Goal: Share content: Share content

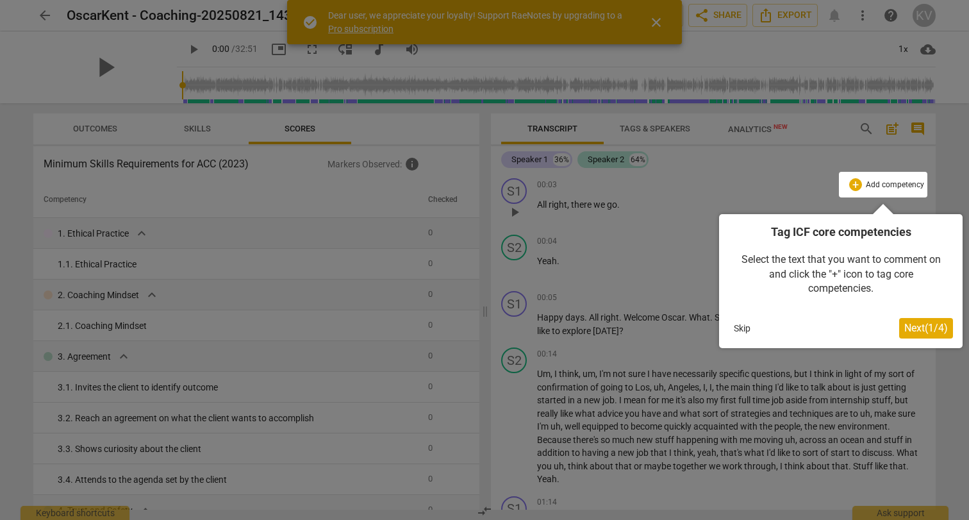
click at [913, 331] on span "Next ( 1 / 4 )" at bounding box center [926, 328] width 44 height 12
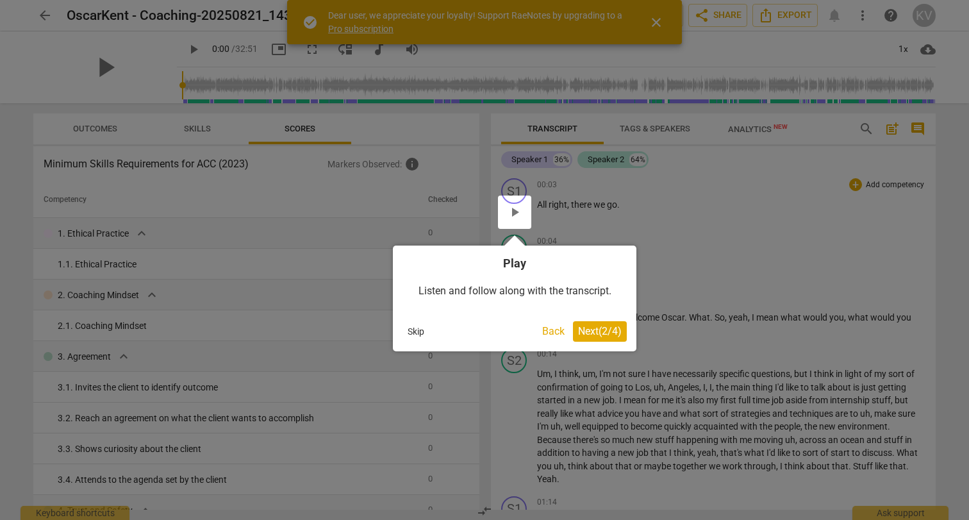
click at [594, 337] on button "Next ( 2 / 4 )" at bounding box center [600, 331] width 54 height 21
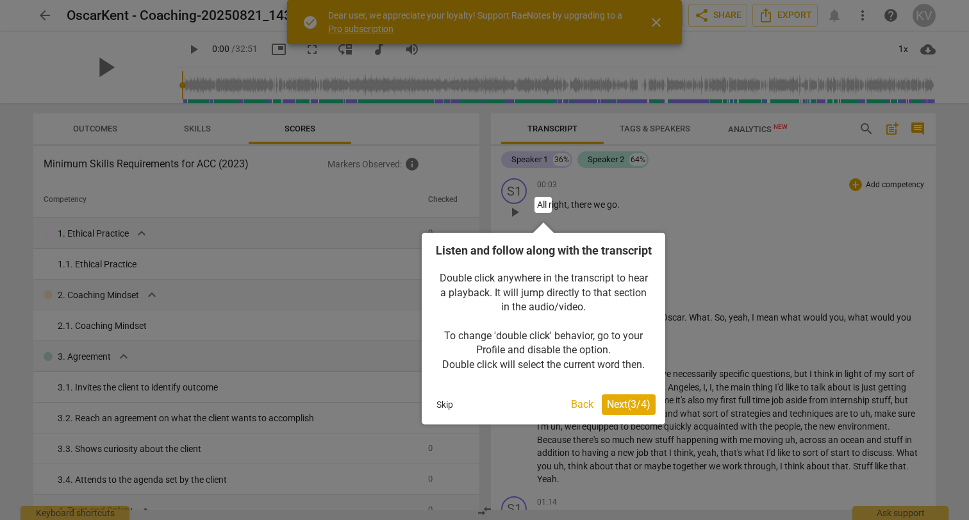
click at [625, 410] on span "Next ( 3 / 4 )" at bounding box center [629, 404] width 44 height 12
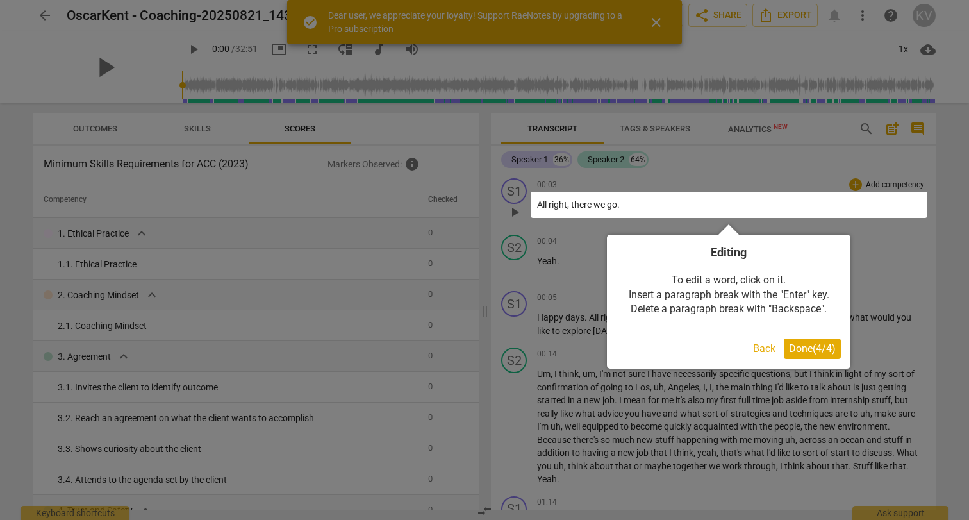
click at [814, 351] on span "Done ( 4 / 4 )" at bounding box center [812, 348] width 47 height 12
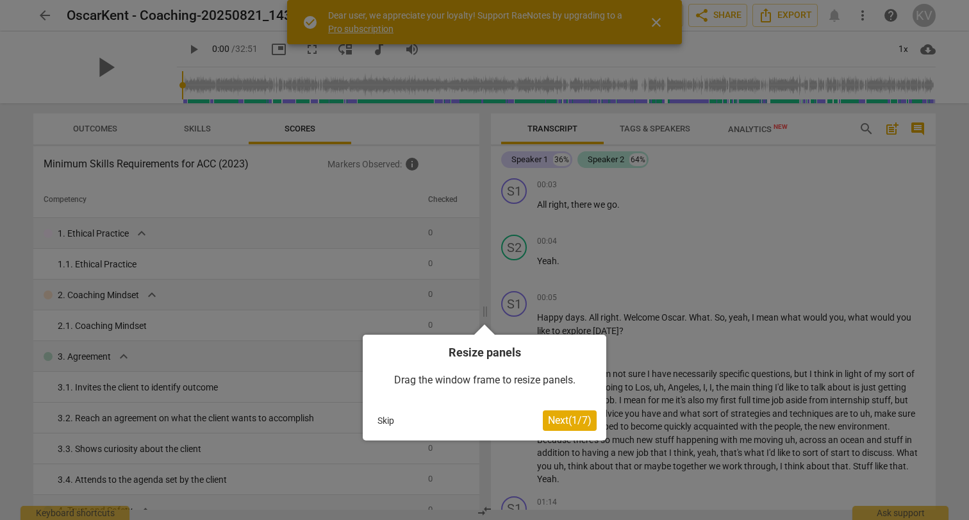
click at [584, 422] on span "Next ( 1 / 7 )" at bounding box center [570, 420] width 44 height 12
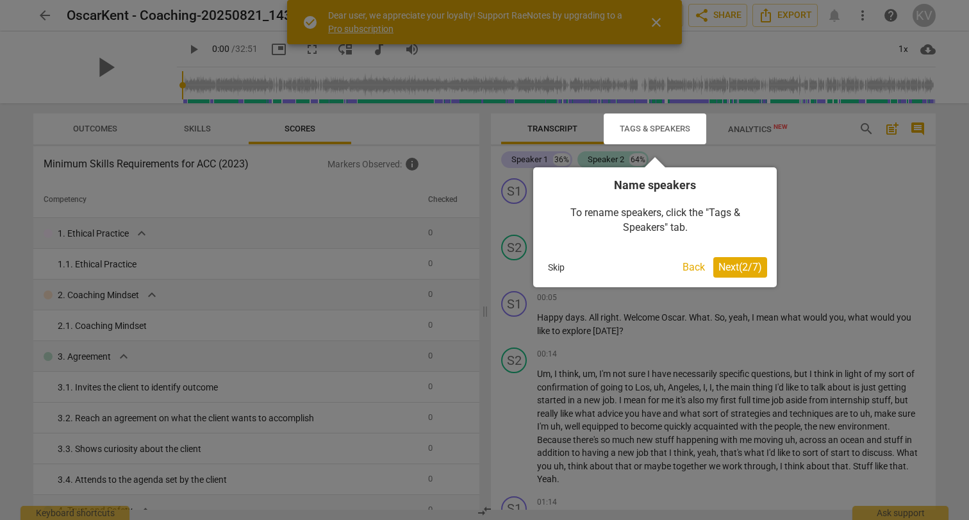
click at [739, 269] on span "Next ( 2 / 7 )" at bounding box center [740, 267] width 44 height 12
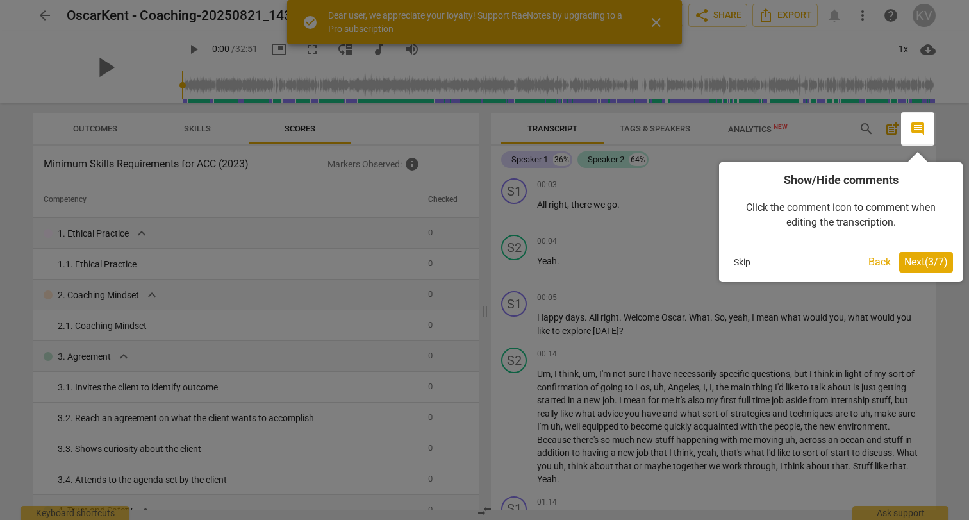
click at [928, 264] on span "Next ( 3 / 7 )" at bounding box center [926, 262] width 44 height 12
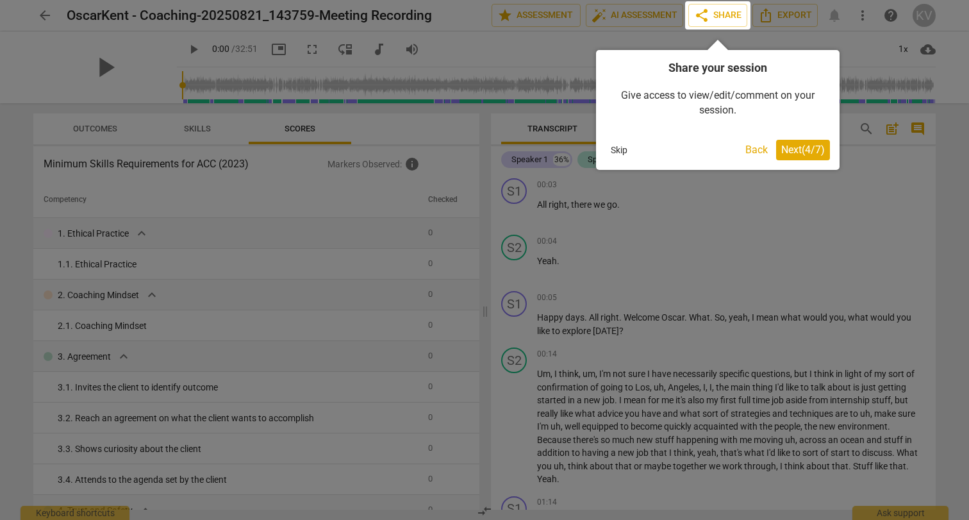
click at [803, 149] on span "Next ( 4 / 7 )" at bounding box center [803, 150] width 44 height 12
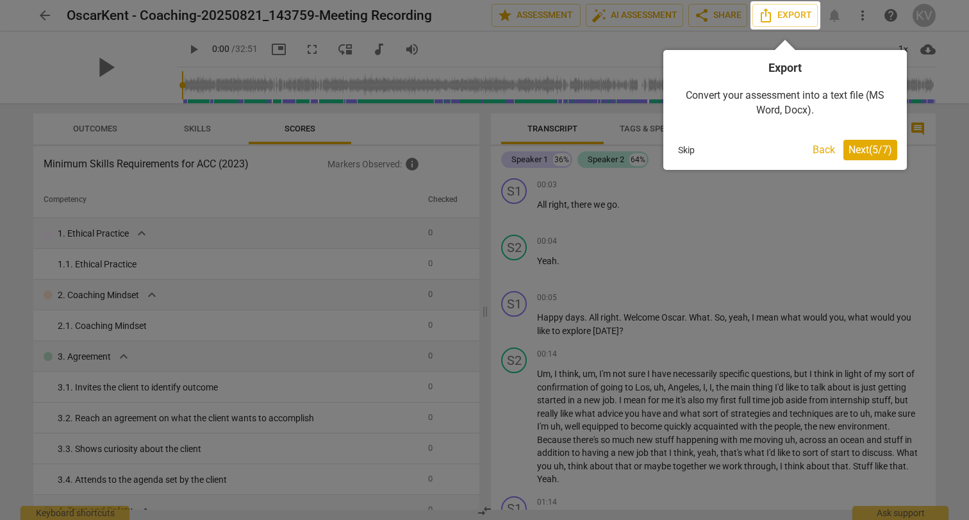
click at [866, 154] on span "Next ( 5 / 7 )" at bounding box center [870, 150] width 44 height 12
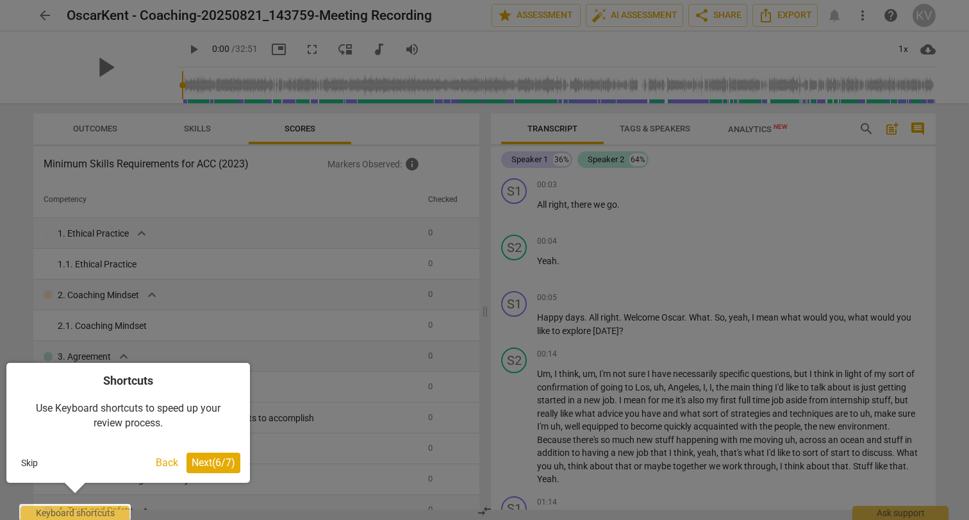
click at [218, 459] on span "Next ( 6 / 7 )" at bounding box center [214, 462] width 44 height 12
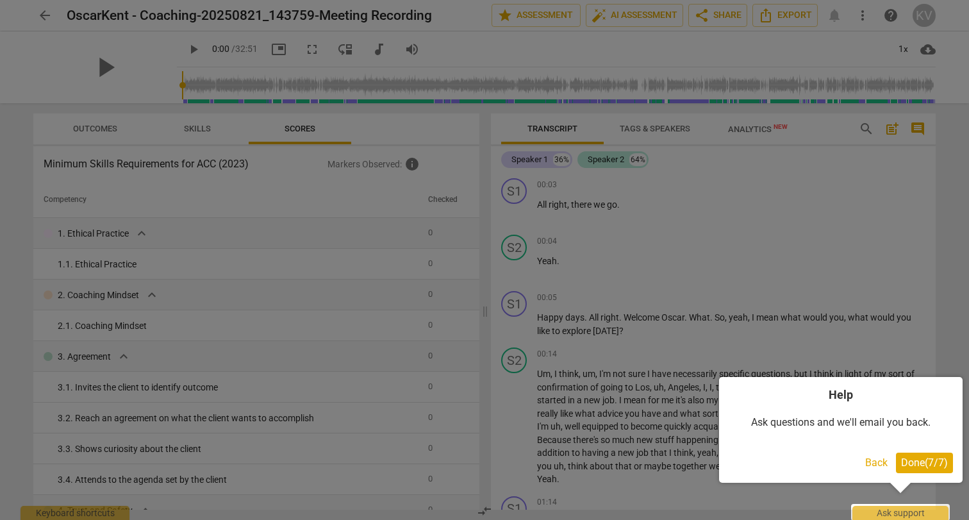
click at [918, 462] on span "Done ( 7 / 7 )" at bounding box center [924, 462] width 47 height 12
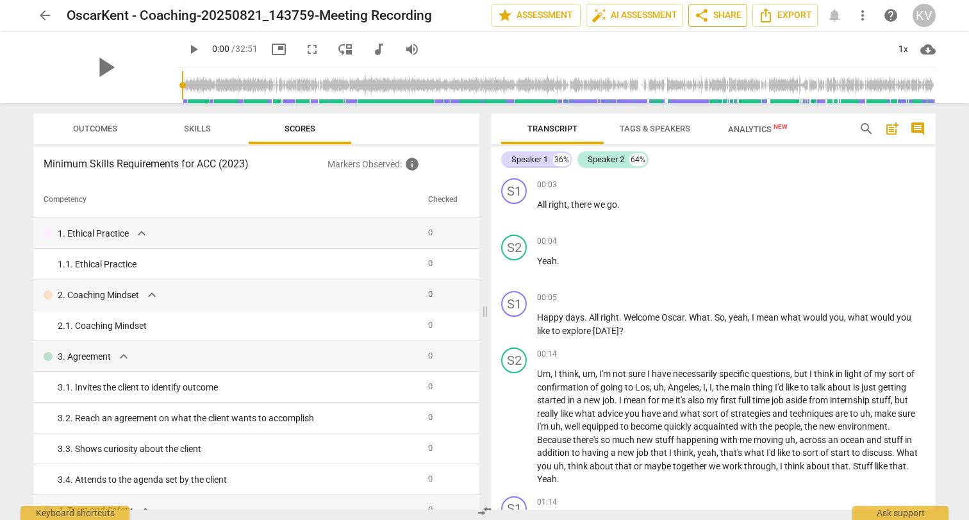
click at [716, 13] on span "share Share" at bounding box center [717, 15] width 47 height 15
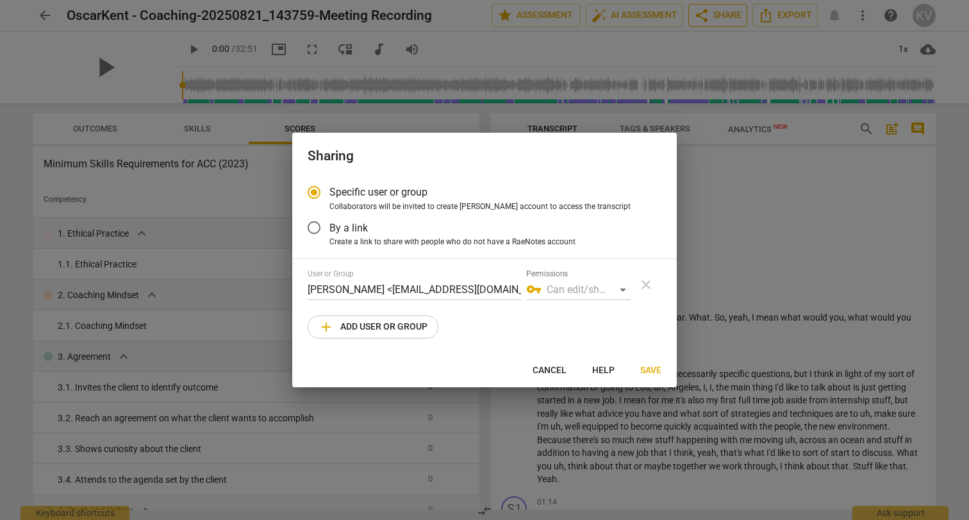
radio input "false"
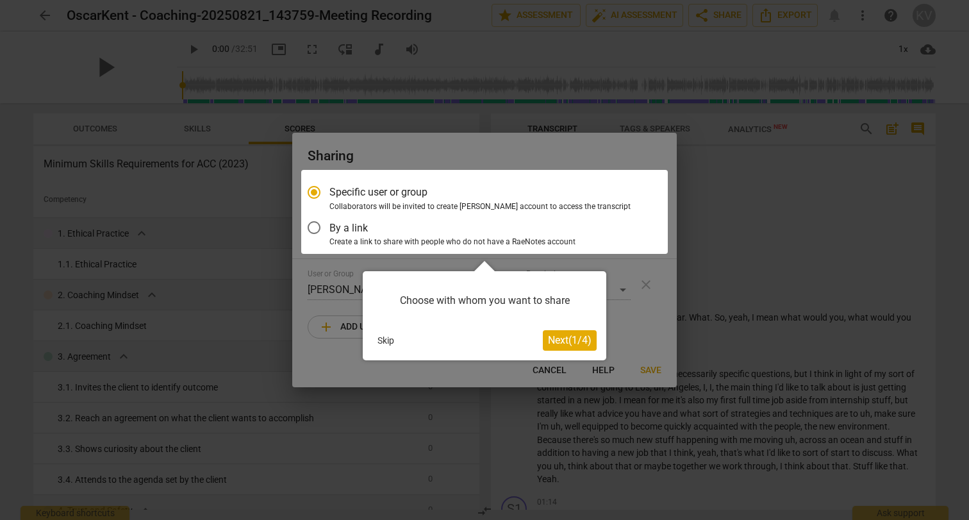
click at [330, 223] on div at bounding box center [484, 212] width 367 height 84
click at [574, 342] on span "Next ( 1 / 4 )" at bounding box center [570, 340] width 44 height 12
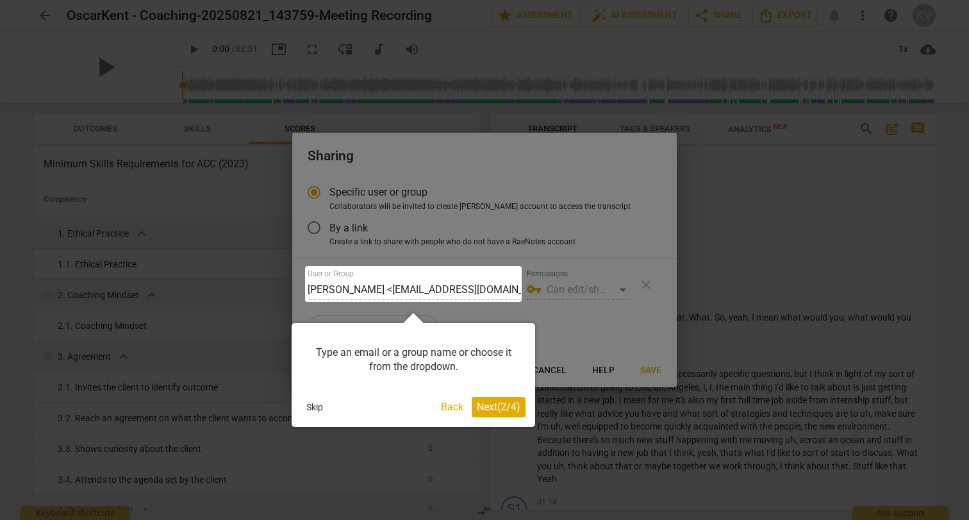
click at [506, 406] on span "Next ( 2 / 4 )" at bounding box center [499, 407] width 44 height 12
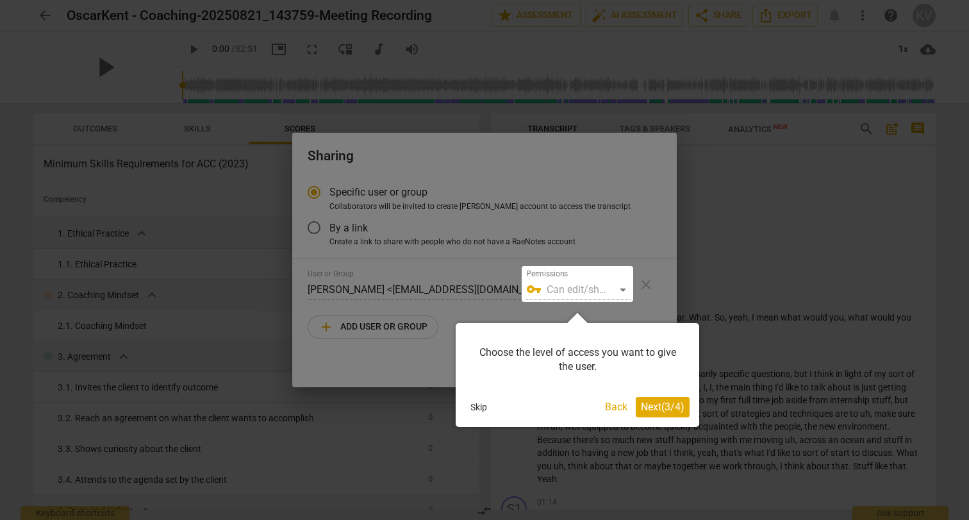
click at [656, 405] on span "Next ( 3 / 4 )" at bounding box center [663, 407] width 44 height 12
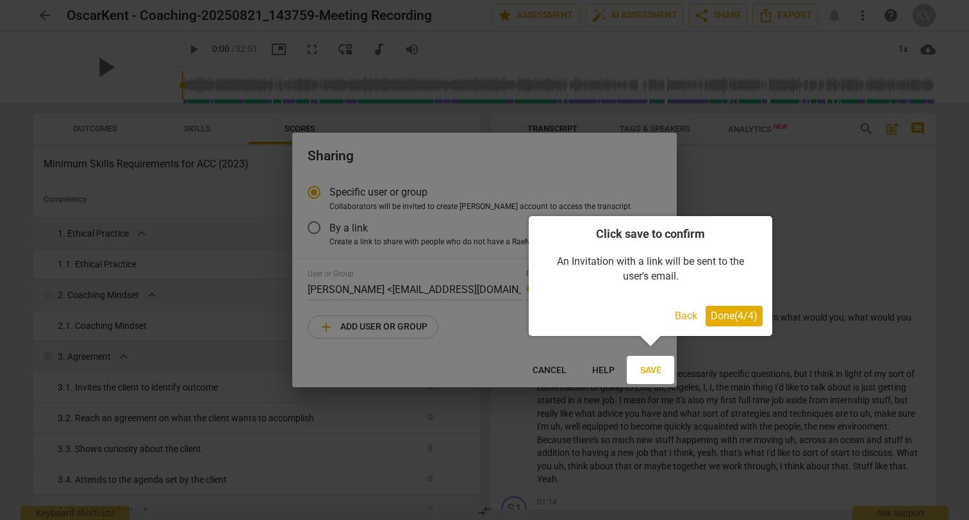
click at [746, 318] on span "Done ( 4 / 4 )" at bounding box center [734, 316] width 47 height 12
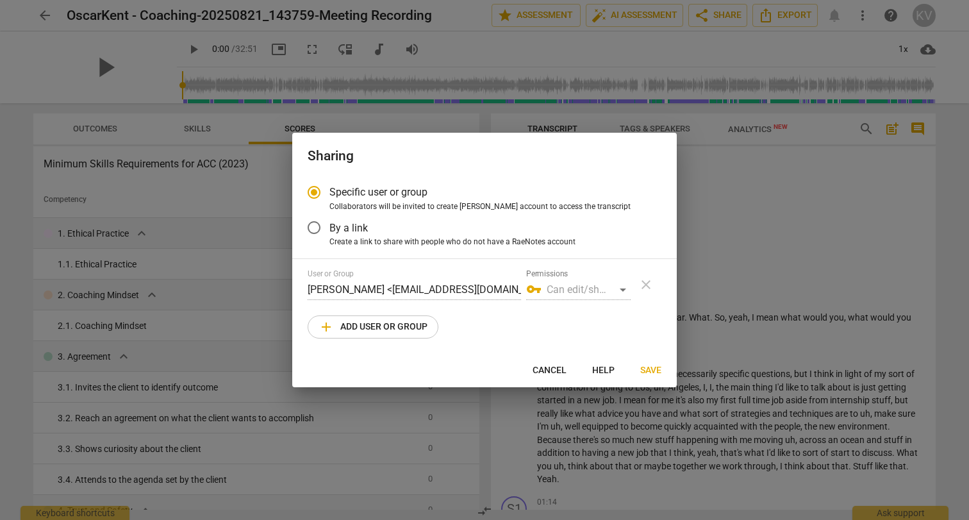
click at [325, 227] on input "By a link" at bounding box center [314, 227] width 31 height 31
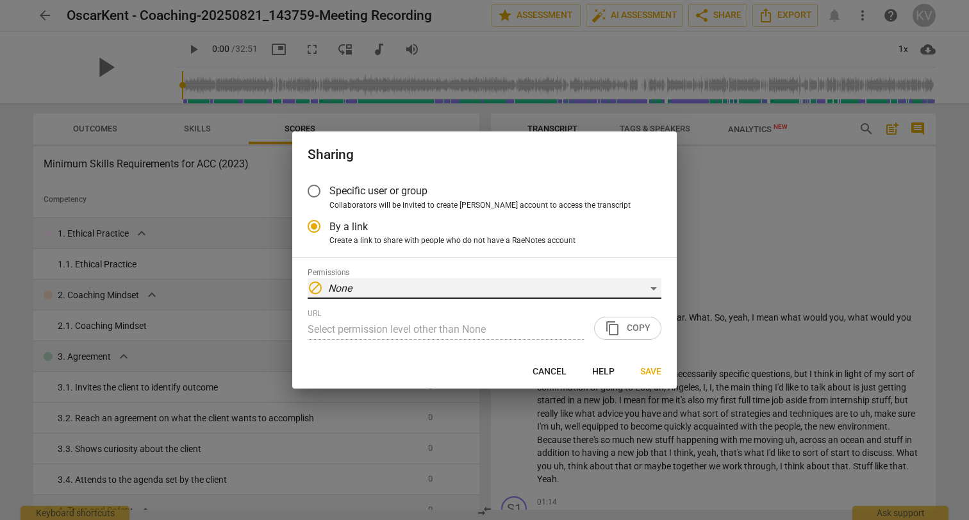
click at [365, 288] on div "block None" at bounding box center [485, 288] width 354 height 21
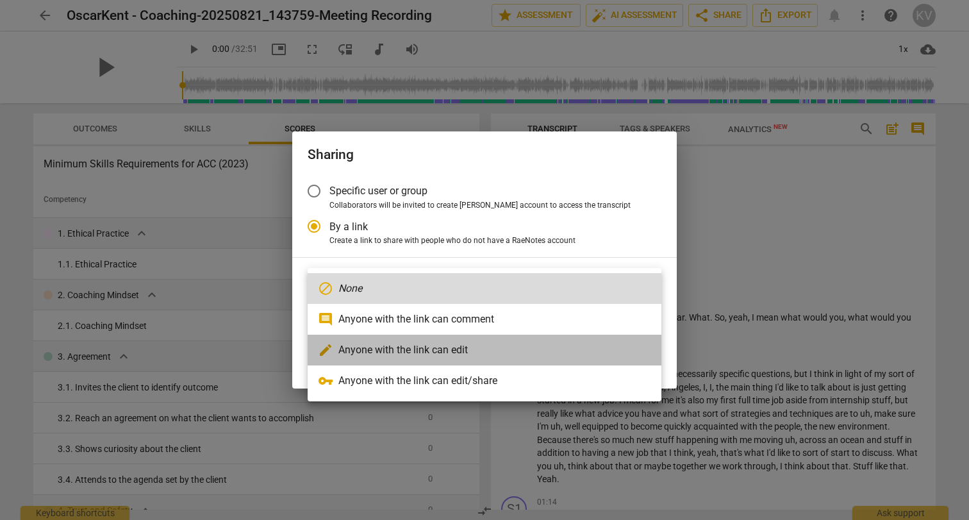
click at [375, 347] on li "edit Anyone with the link can edit" at bounding box center [485, 350] width 354 height 31
radio input "false"
type input "[URL][DOMAIN_NAME]"
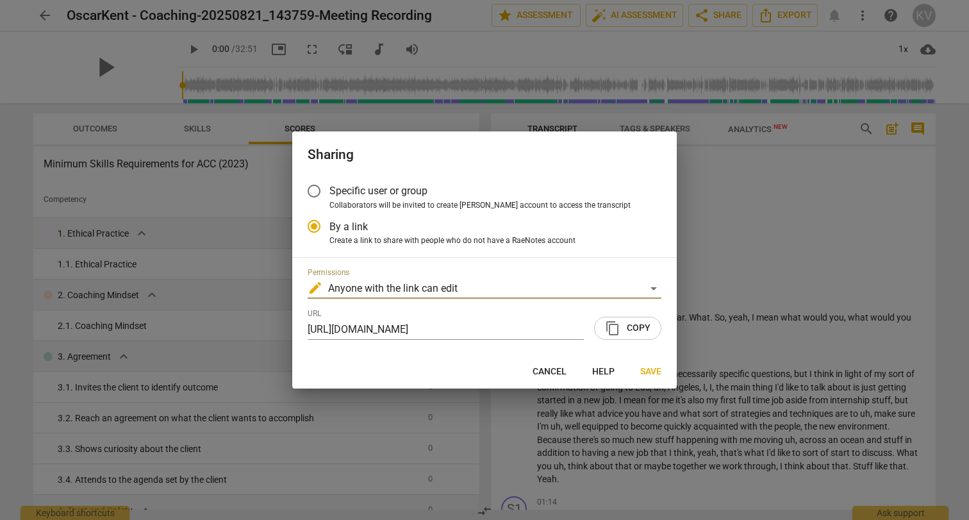
click at [635, 332] on span "content_copy Copy" at bounding box center [627, 327] width 45 height 15
click at [654, 368] on span "Save" at bounding box center [650, 371] width 21 height 13
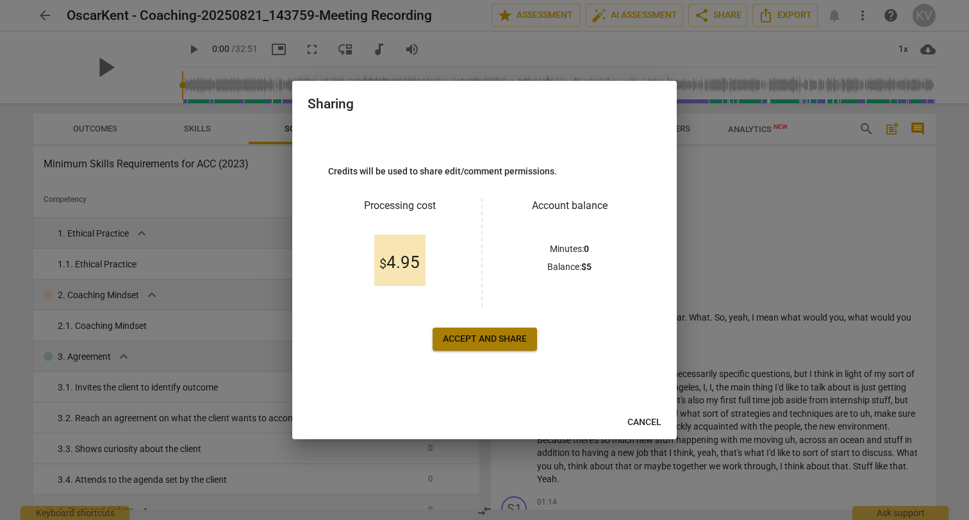
click at [478, 336] on span "Accept and share" at bounding box center [485, 339] width 84 height 13
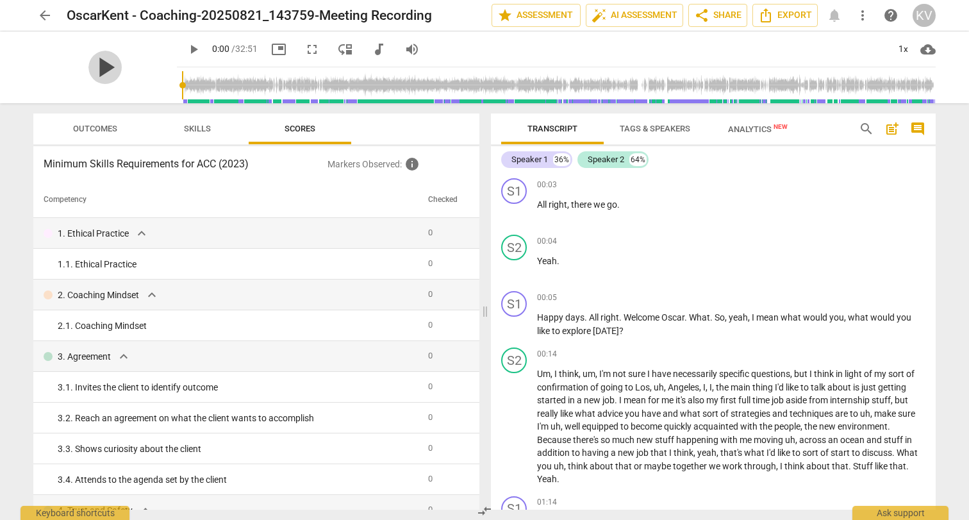
click at [97, 66] on span "play_arrow" at bounding box center [104, 67] width 33 height 33
drag, startPoint x: 475, startPoint y: 115, endPoint x: 477, endPoint y: 123, distance: 8.5
click at [477, 123] on div at bounding box center [474, 126] width 10 height 26
click at [88, 69] on span "pause" at bounding box center [104, 67] width 33 height 33
type input "8"
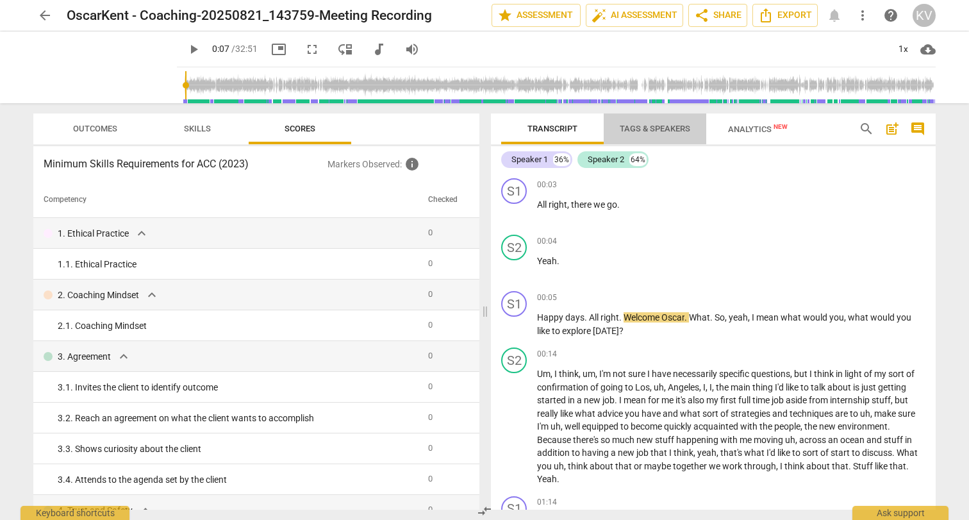
click at [637, 133] on span "Tags & Speakers" at bounding box center [654, 128] width 101 height 17
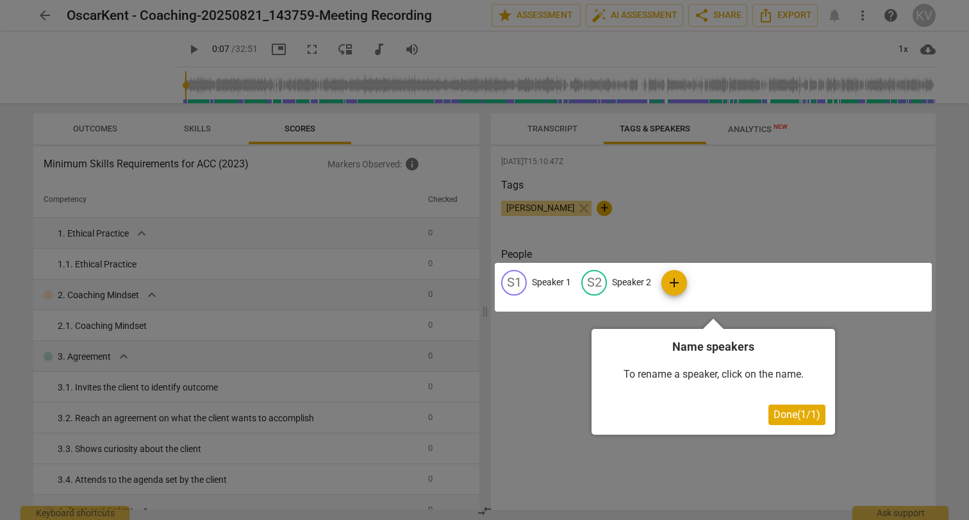
click at [544, 281] on div at bounding box center [713, 287] width 437 height 49
click at [800, 408] on span "Done ( 1 / 1 )" at bounding box center [796, 414] width 47 height 12
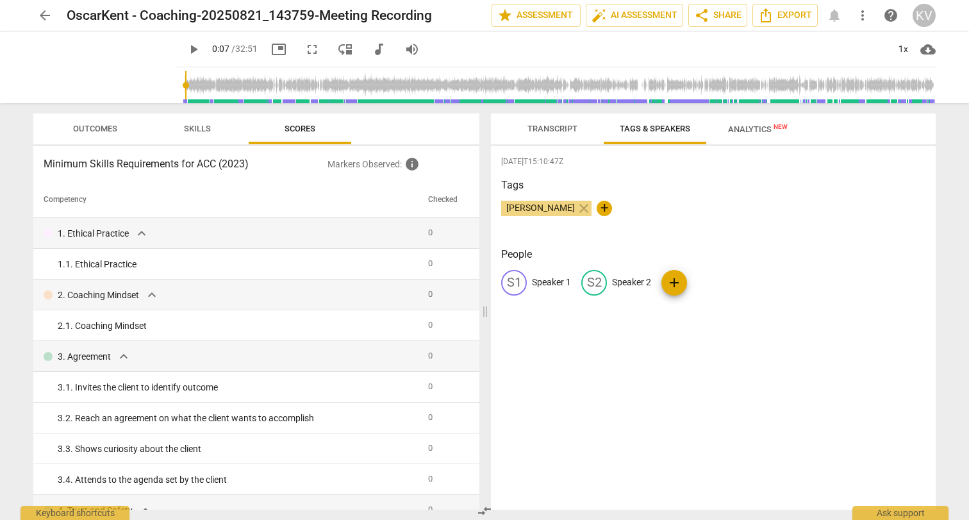
click at [540, 281] on p "Speaker 1" at bounding box center [551, 282] width 39 height 13
type input "[PERSON_NAME]"
click at [699, 282] on p "Speaker 2" at bounding box center [714, 282] width 39 height 13
type input "Oscar"
click at [745, 422] on div "[DATE]T15:10:47Z Tags [PERSON_NAME] close + People KV [PERSON_NAME] OS [PERSON_…" at bounding box center [713, 327] width 445 height 363
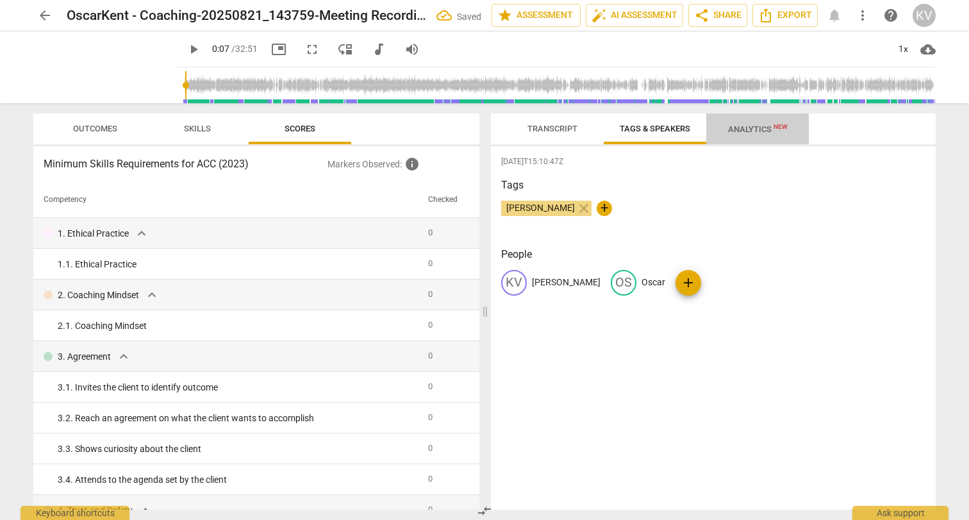
click at [750, 129] on span "Analytics New" at bounding box center [758, 129] width 60 height 10
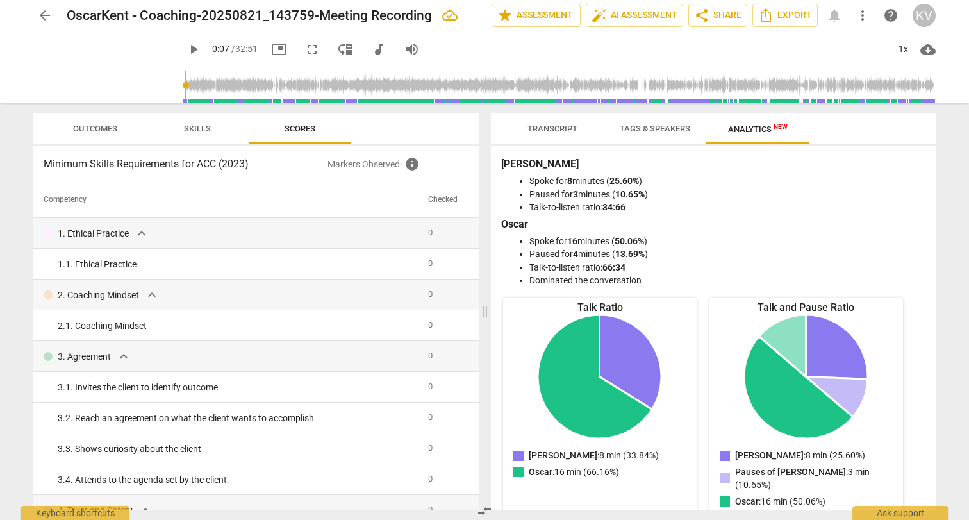
click at [652, 116] on button "Tags & Speakers" at bounding box center [655, 128] width 103 height 31
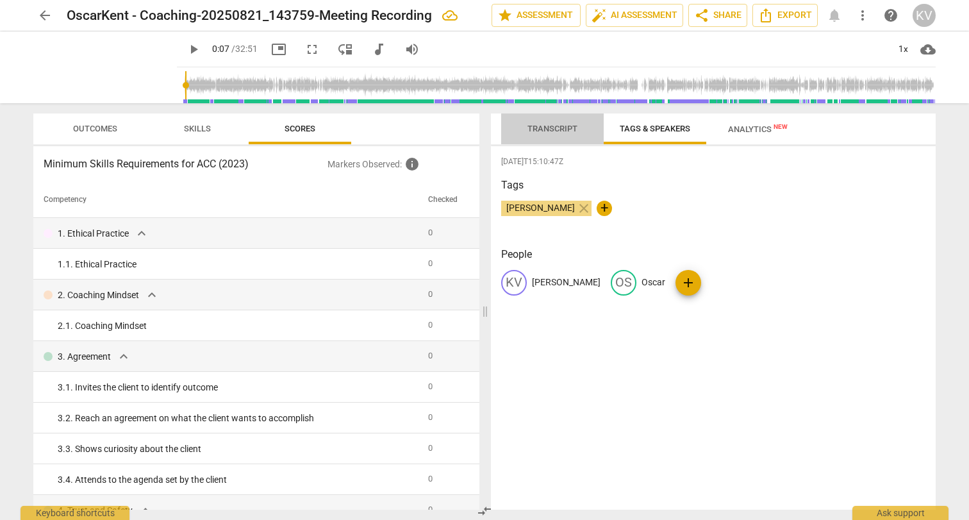
click at [543, 133] on span "Transcript" at bounding box center [552, 129] width 50 height 10
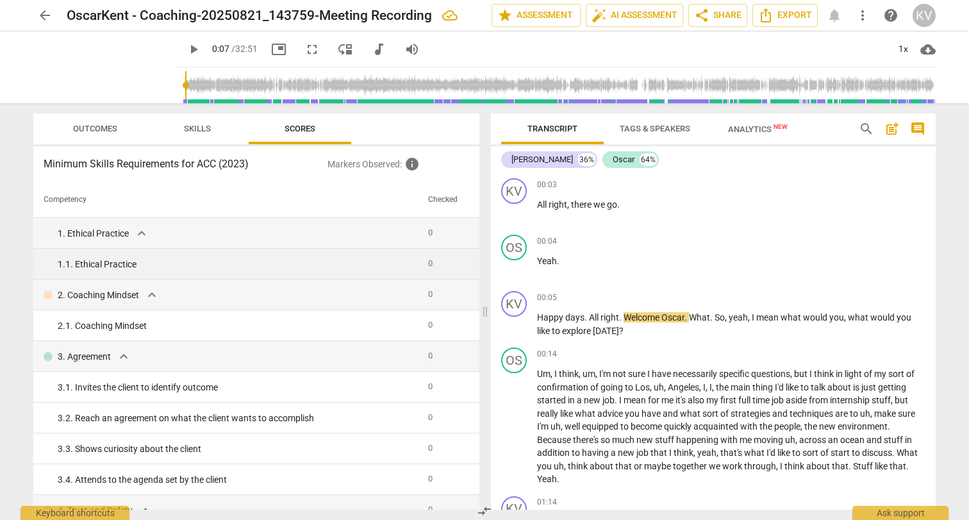
click at [333, 261] on div "1. 1. Ethical Practice" at bounding box center [238, 264] width 360 height 13
click at [283, 278] on td "1. 1. Ethical Practice" at bounding box center [228, 264] width 390 height 31
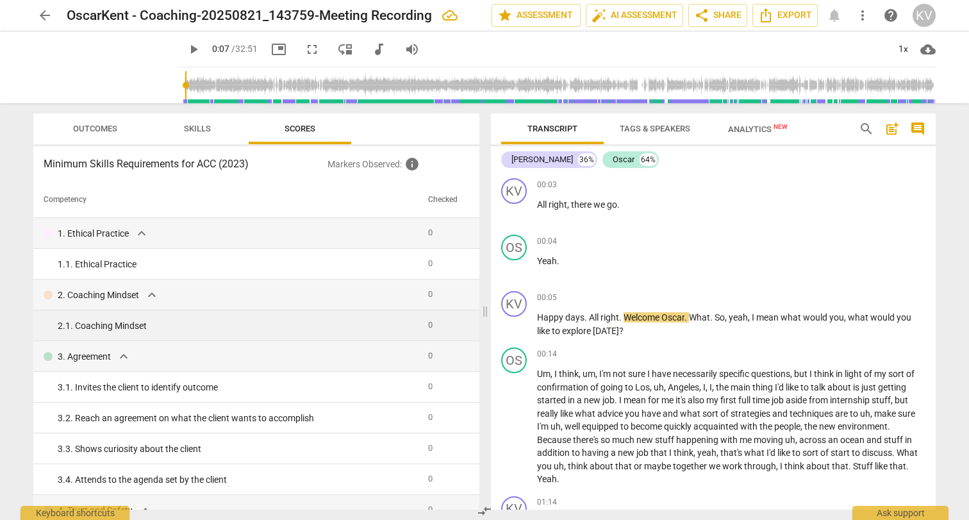
click at [259, 312] on td "2. 1. Coaching Mindset" at bounding box center [228, 325] width 390 height 31
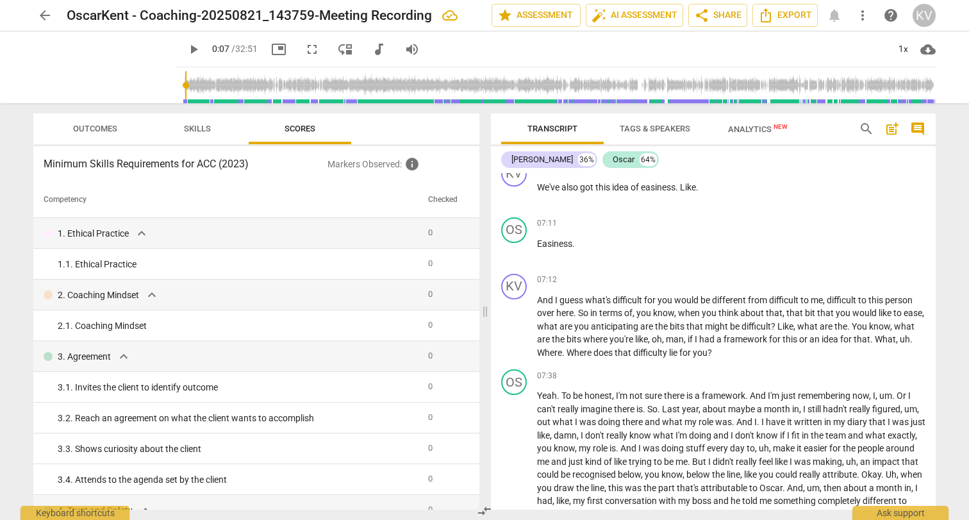
scroll to position [1667, 0]
